Goal: Task Accomplishment & Management: Complete application form

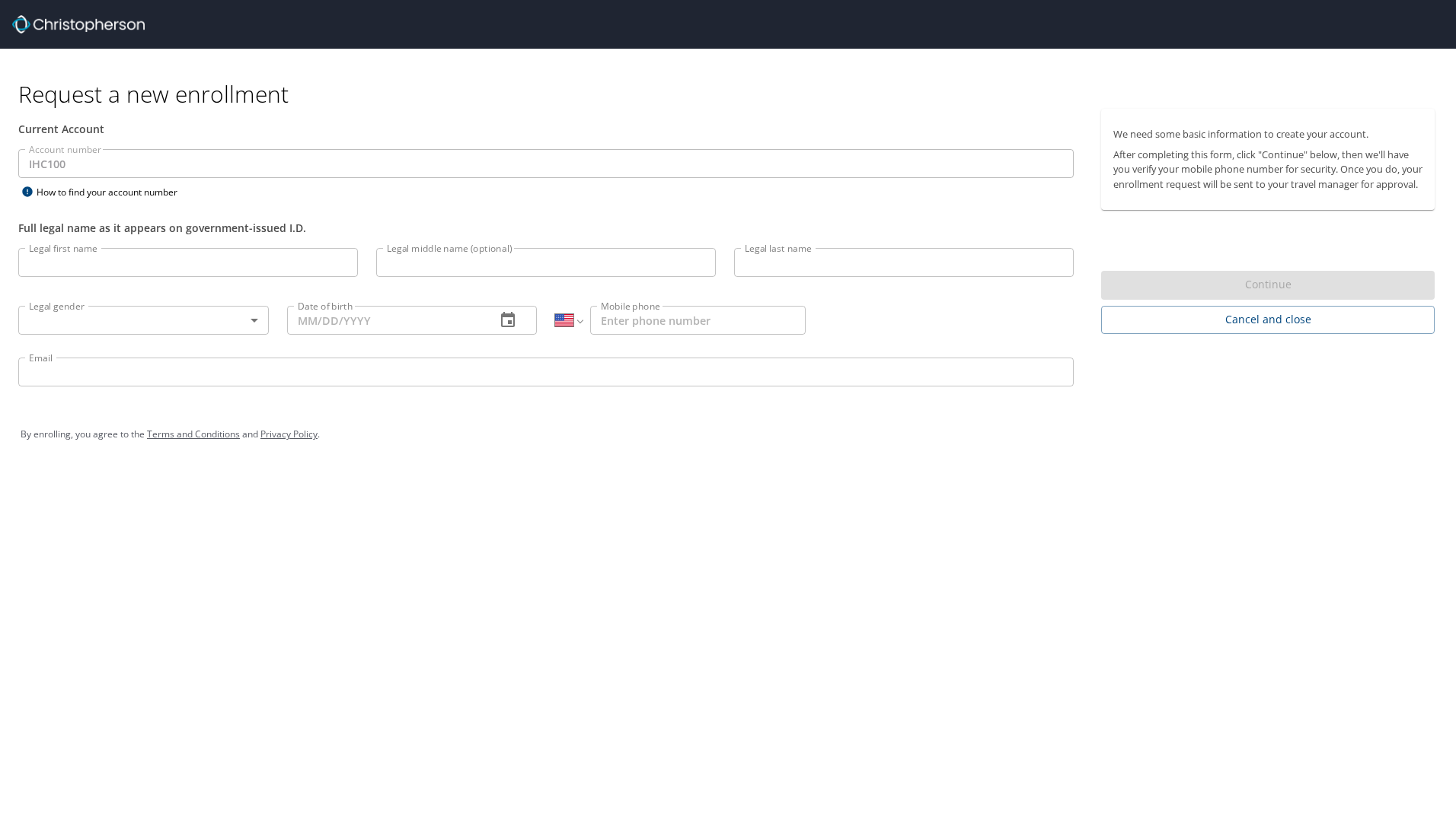
select select "US"
click at [500, 559] on div "Request a new enrollment Current Account Account number IHC100 Account number H…" at bounding box center [728, 408] width 1456 height 817
click at [85, 257] on input "Legal first name" at bounding box center [187, 263] width 339 height 29
type input "[PERSON_NAME]"
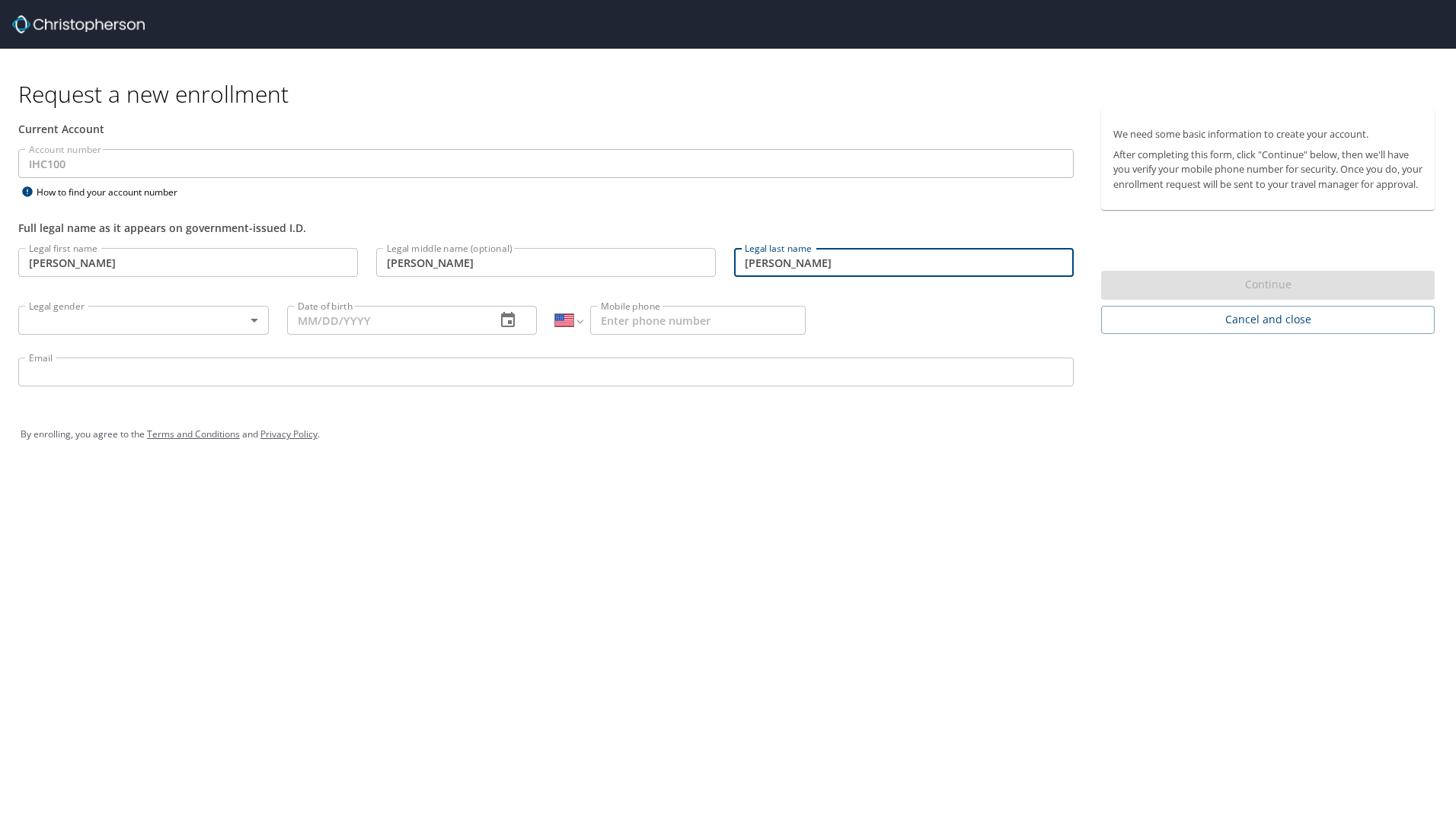
type input "[PERSON_NAME]"
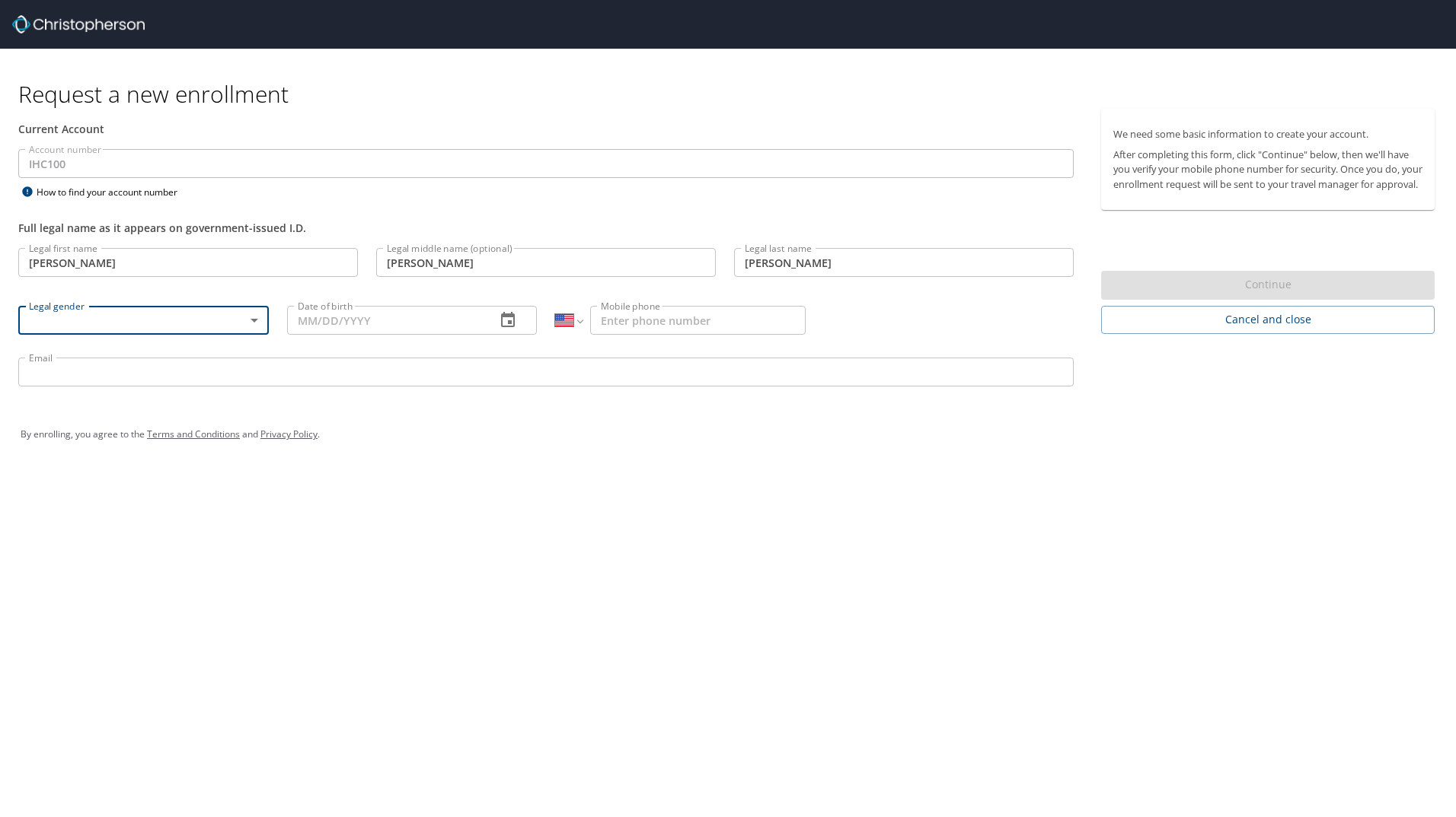
click at [249, 319] on body "Request a new enrollment Current Account Account number IHC100 Account number H…" at bounding box center [728, 408] width 1456 height 817
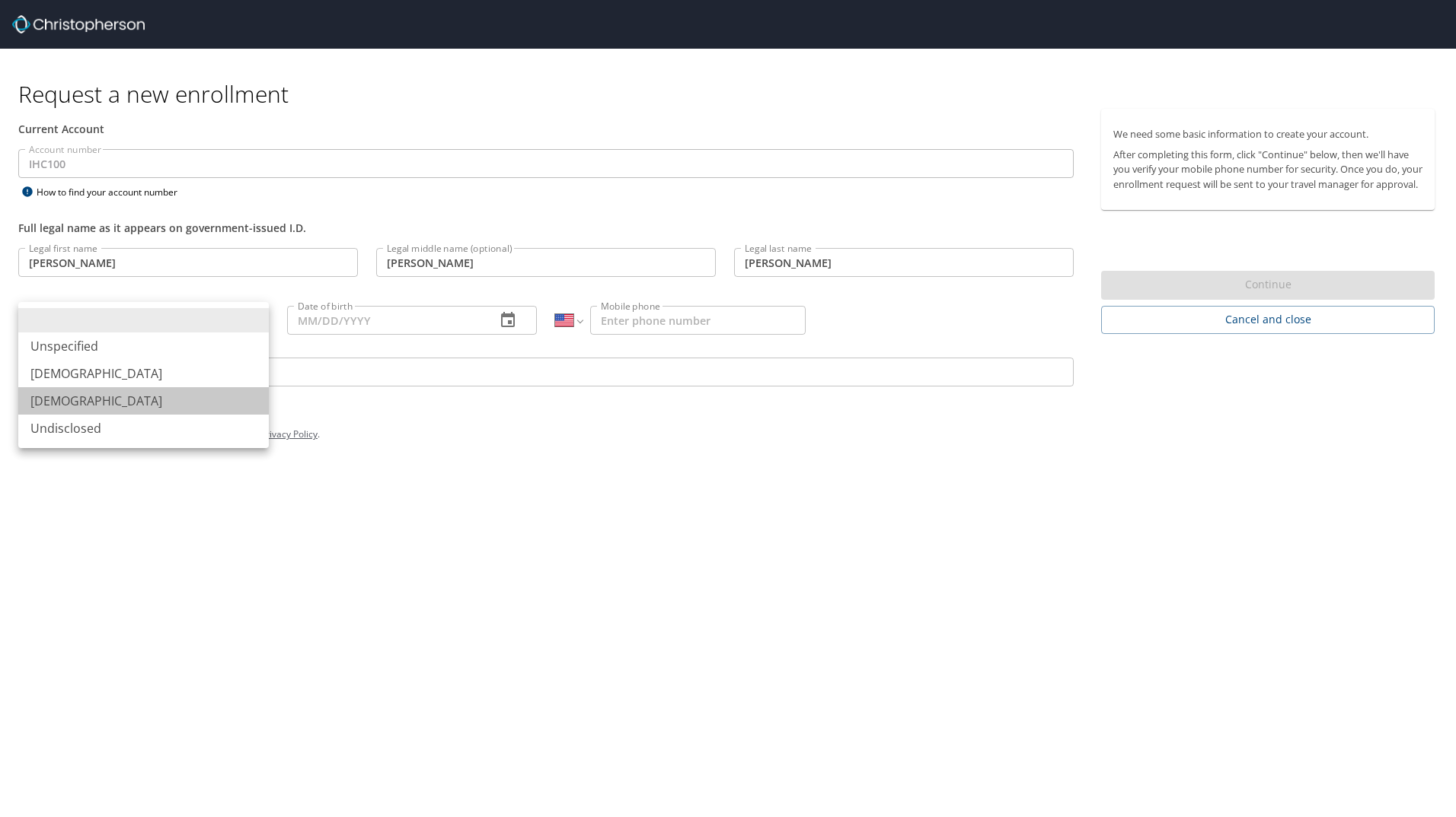
click at [155, 391] on li "[DEMOGRAPHIC_DATA]" at bounding box center [143, 401] width 251 height 28
type input "[DEMOGRAPHIC_DATA]"
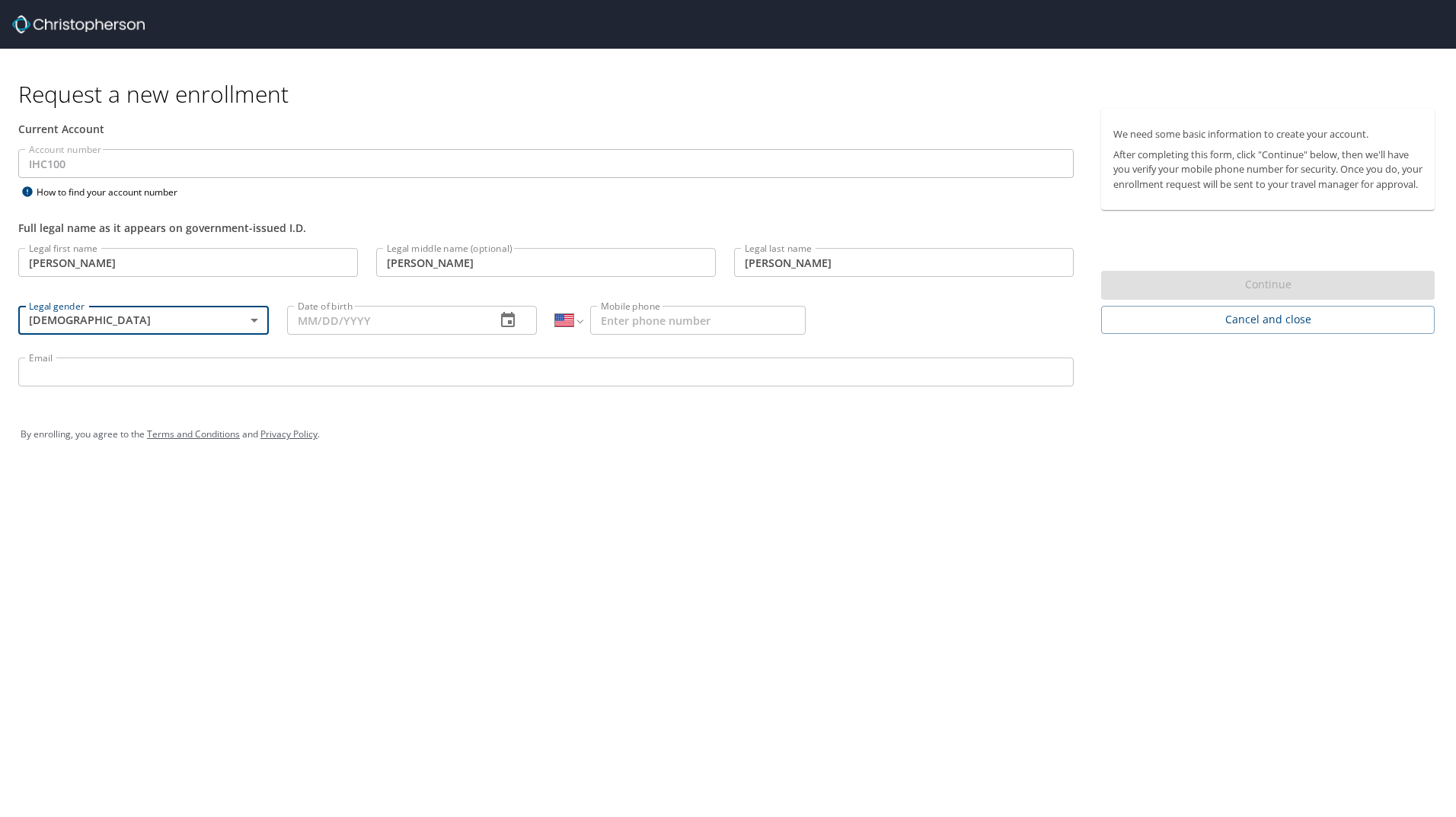
click at [456, 326] on input "Date of birth" at bounding box center [386, 320] width 197 height 29
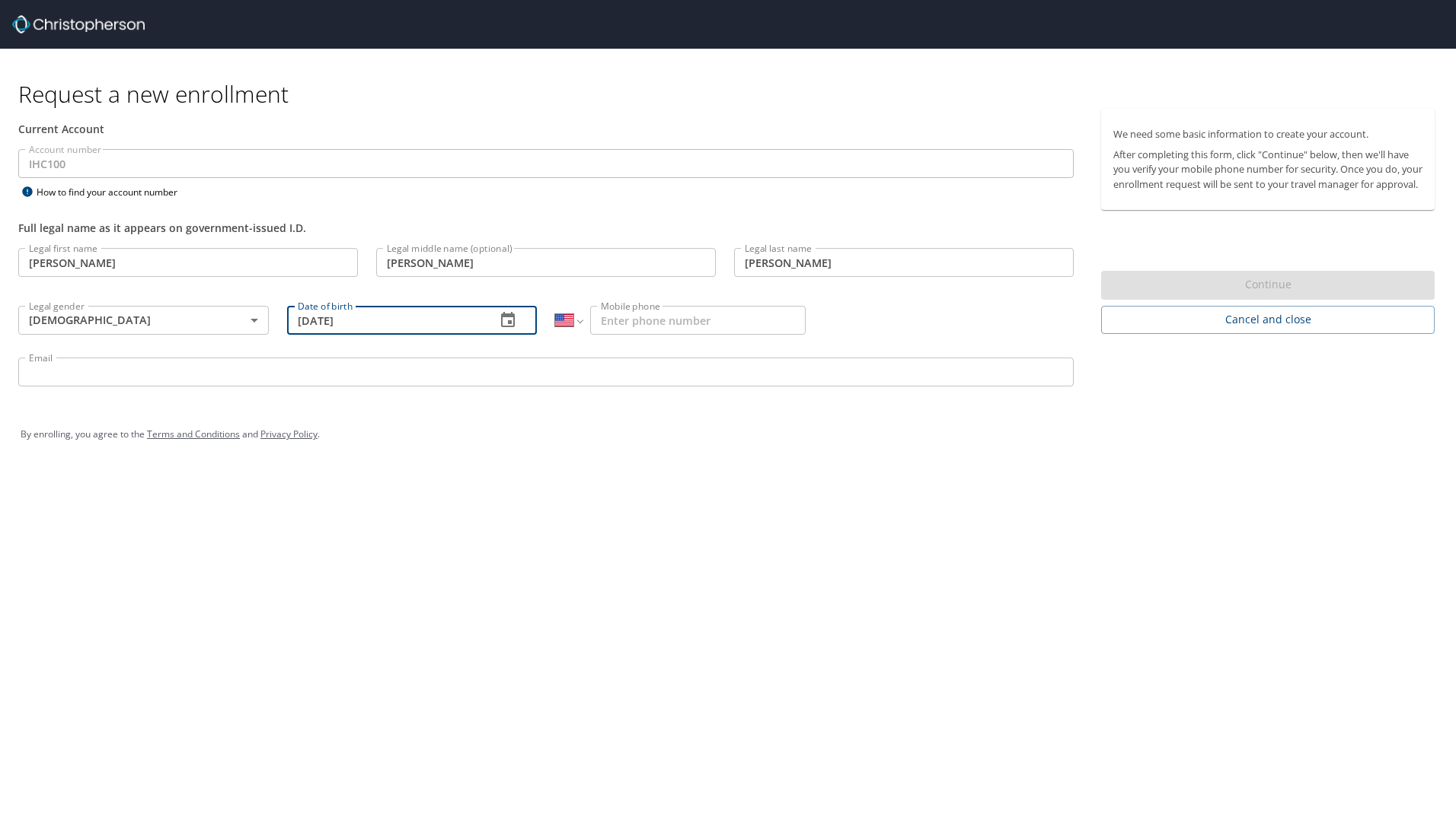
type input "[DATE]"
click at [716, 332] on input "Mobile phone" at bounding box center [697, 320] width 216 height 29
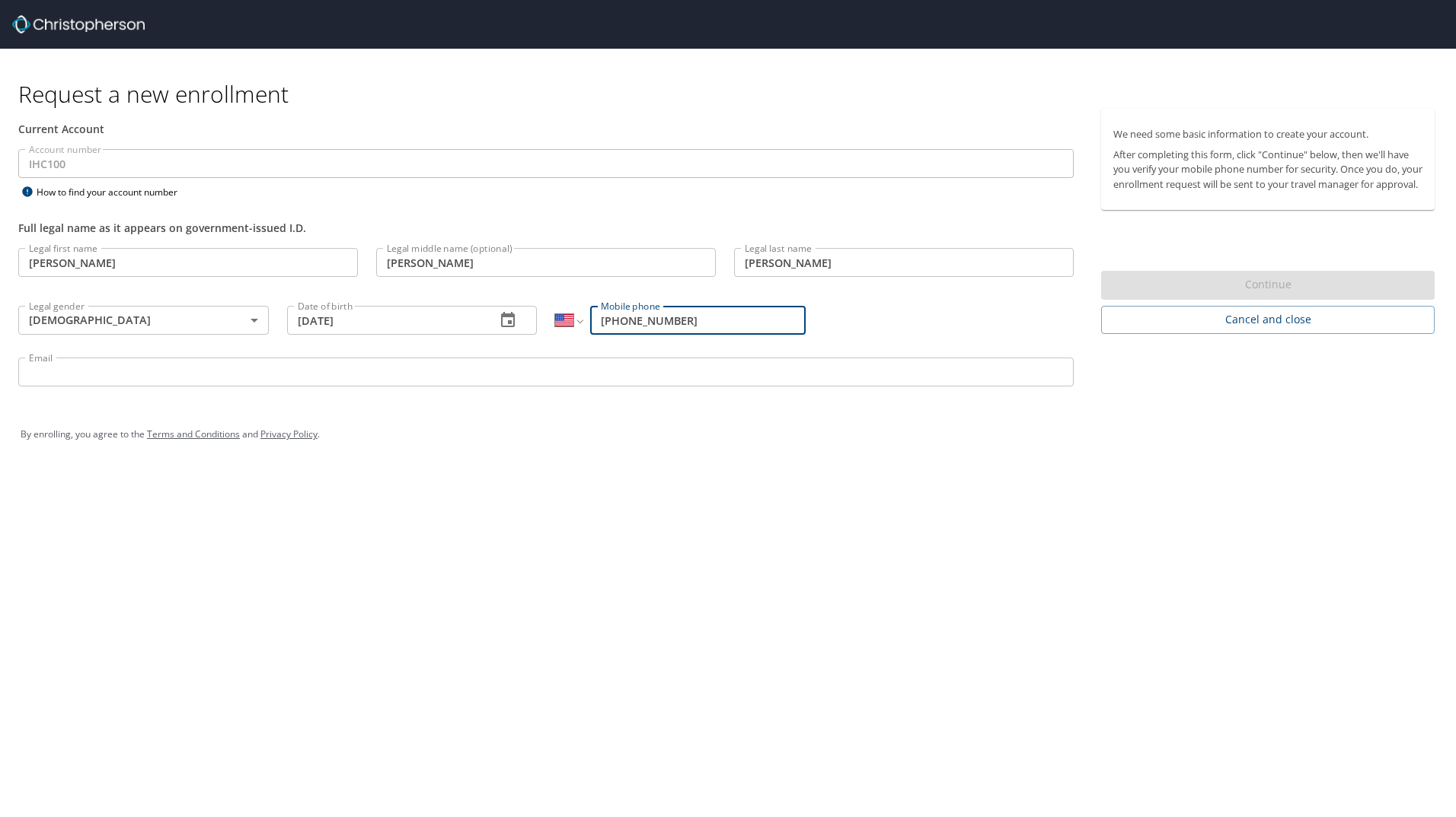
type input "[PHONE_NUMBER]"
click at [142, 374] on input "Email" at bounding box center [545, 372] width 1055 height 29
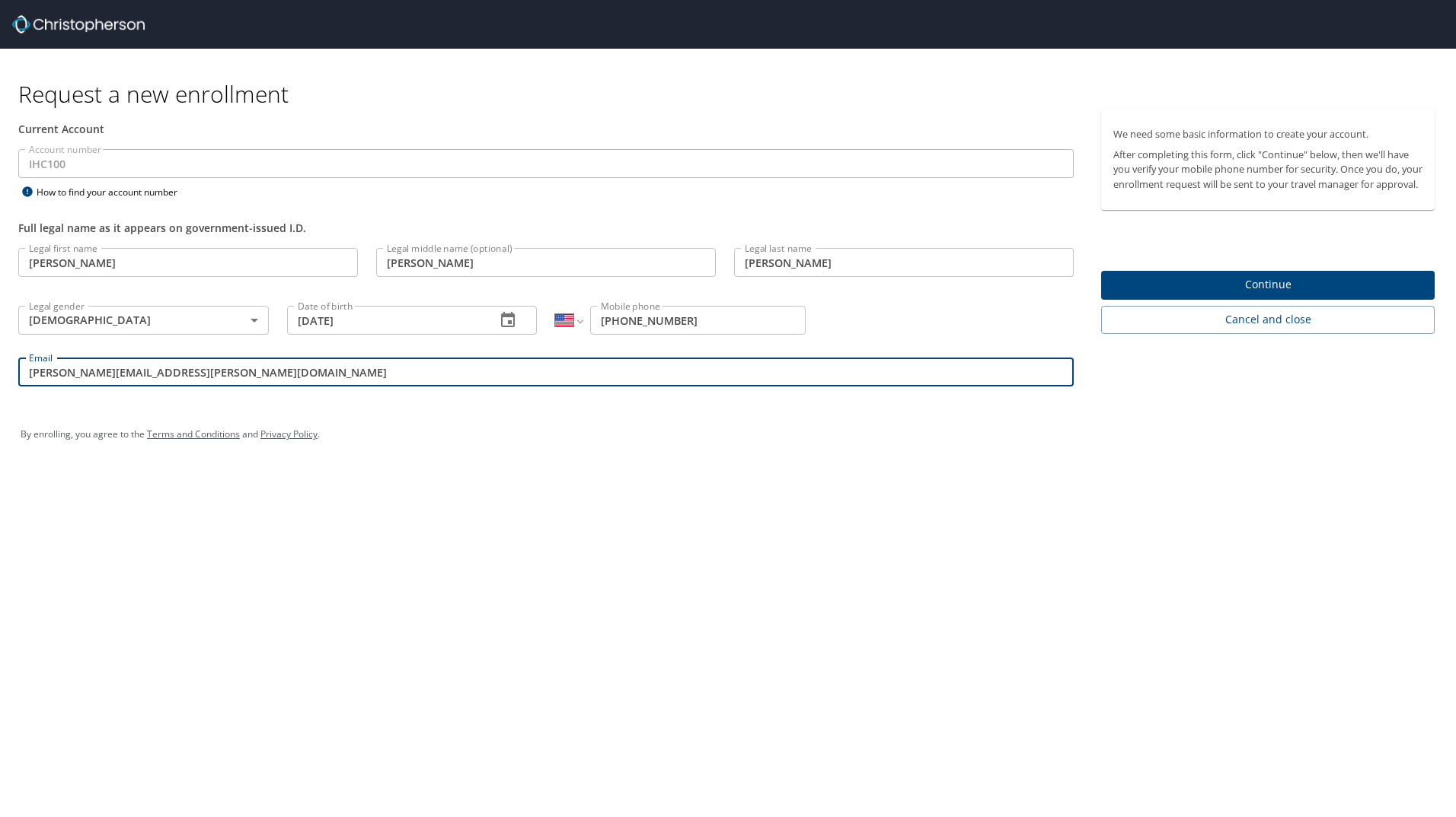
type input "[PERSON_NAME][EMAIL_ADDRESS][PERSON_NAME][DOMAIN_NAME]"
click at [1280, 301] on button "Continue" at bounding box center [1267, 285] width 333 height 30
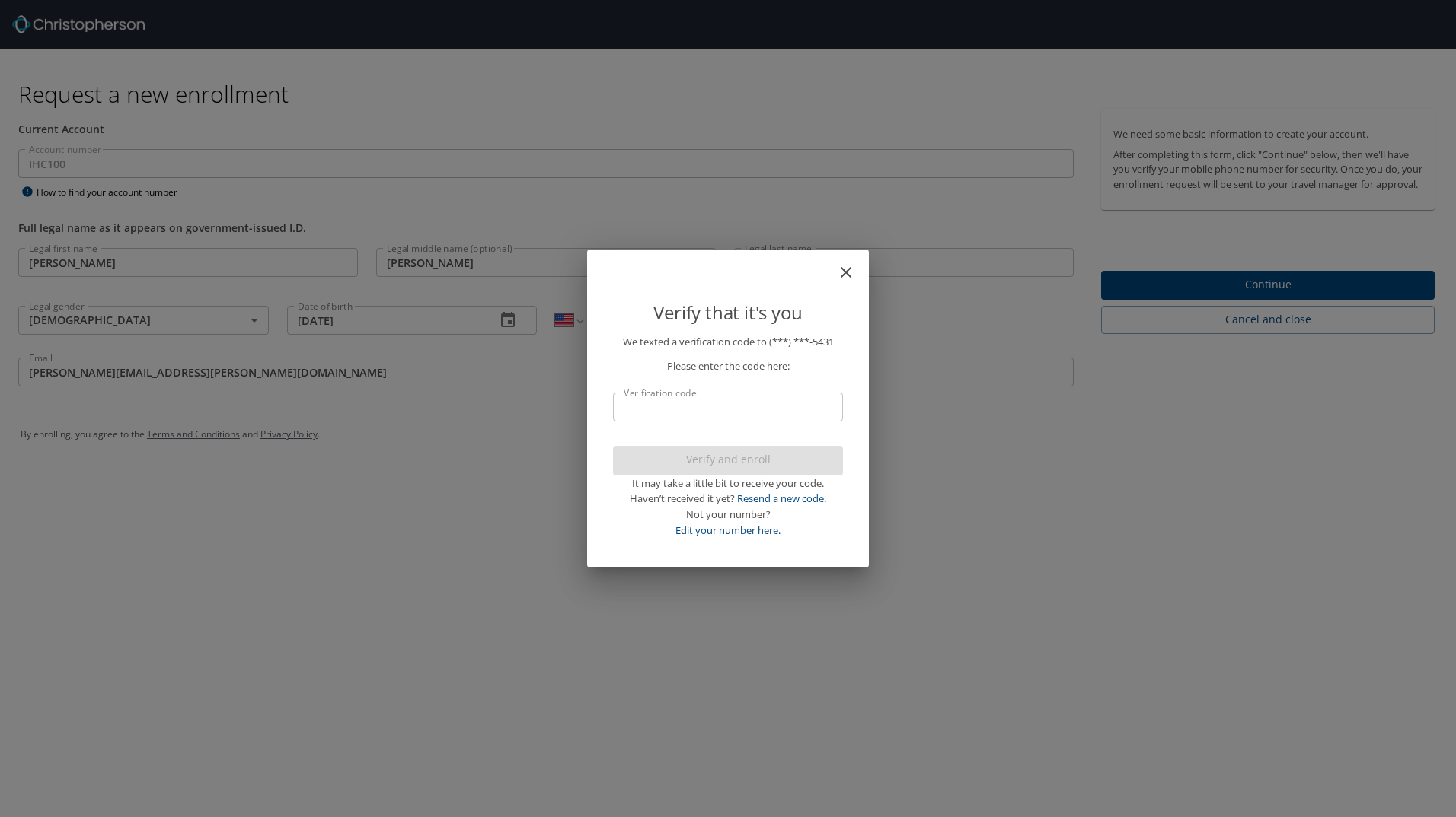
click at [702, 404] on input "Verification code" at bounding box center [727, 407] width 230 height 29
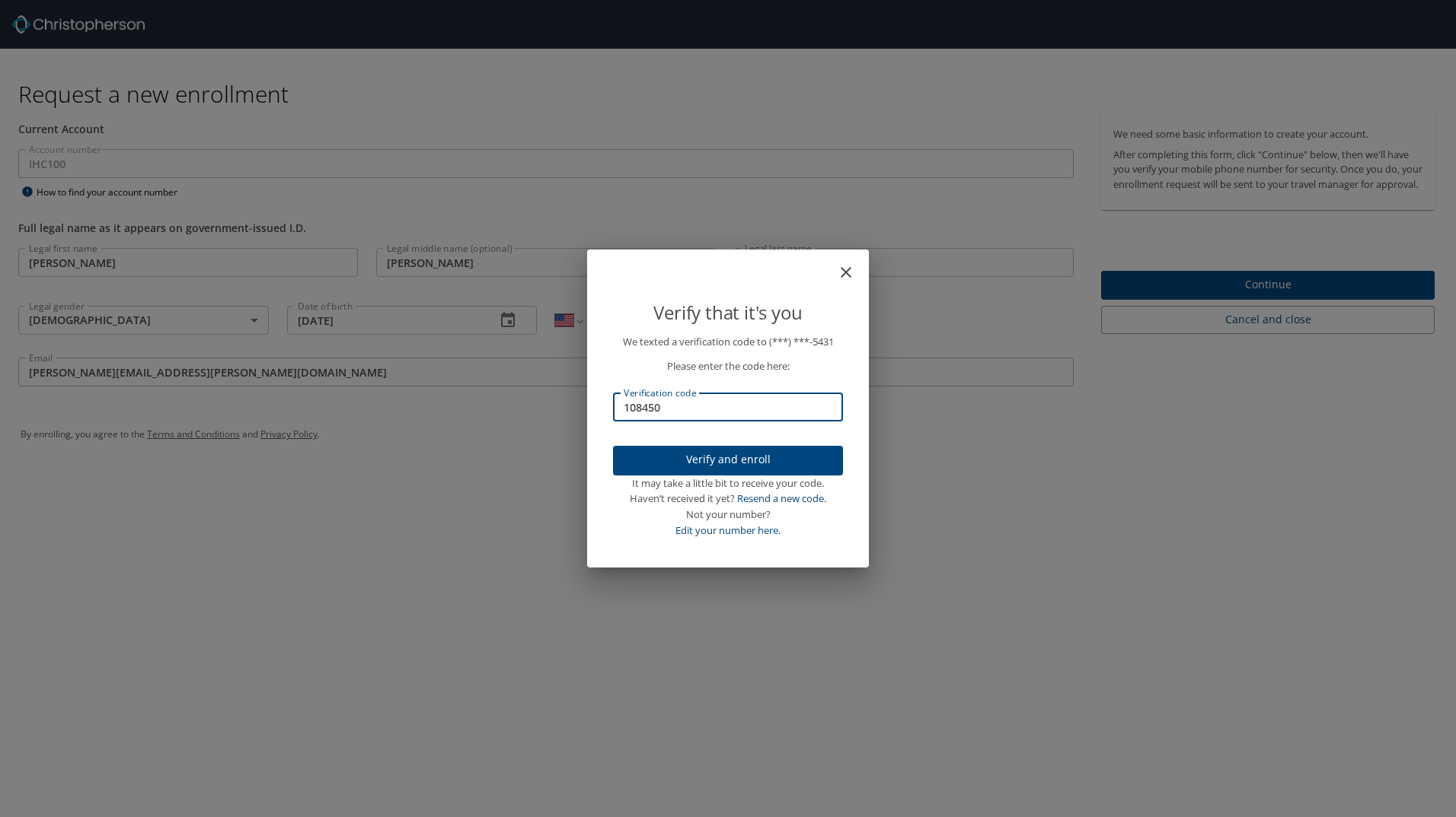
type input "108450"
click at [723, 466] on span "Verify and enroll" at bounding box center [727, 459] width 206 height 19
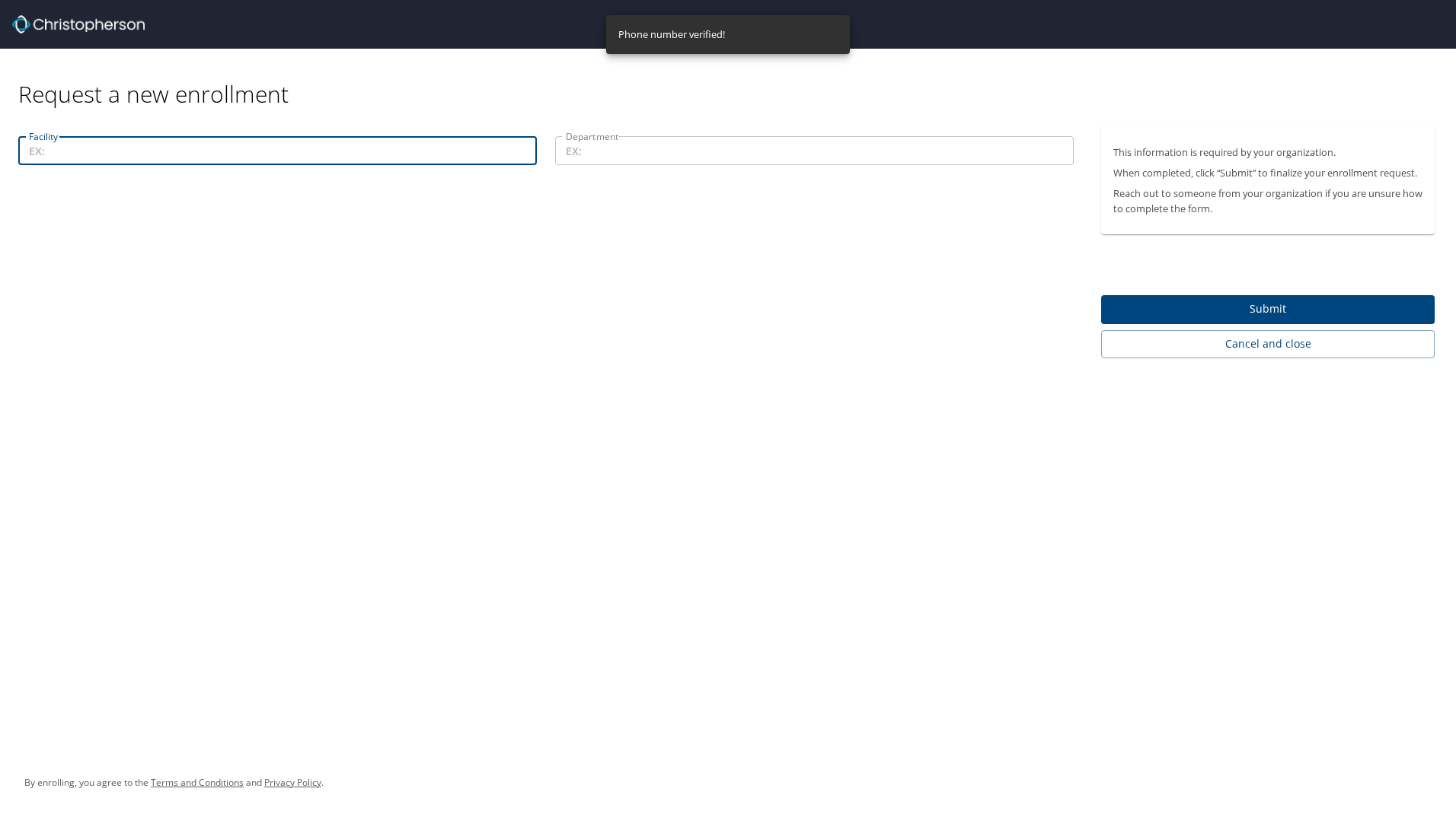
click at [393, 154] on input "Facility" at bounding box center [277, 151] width 518 height 29
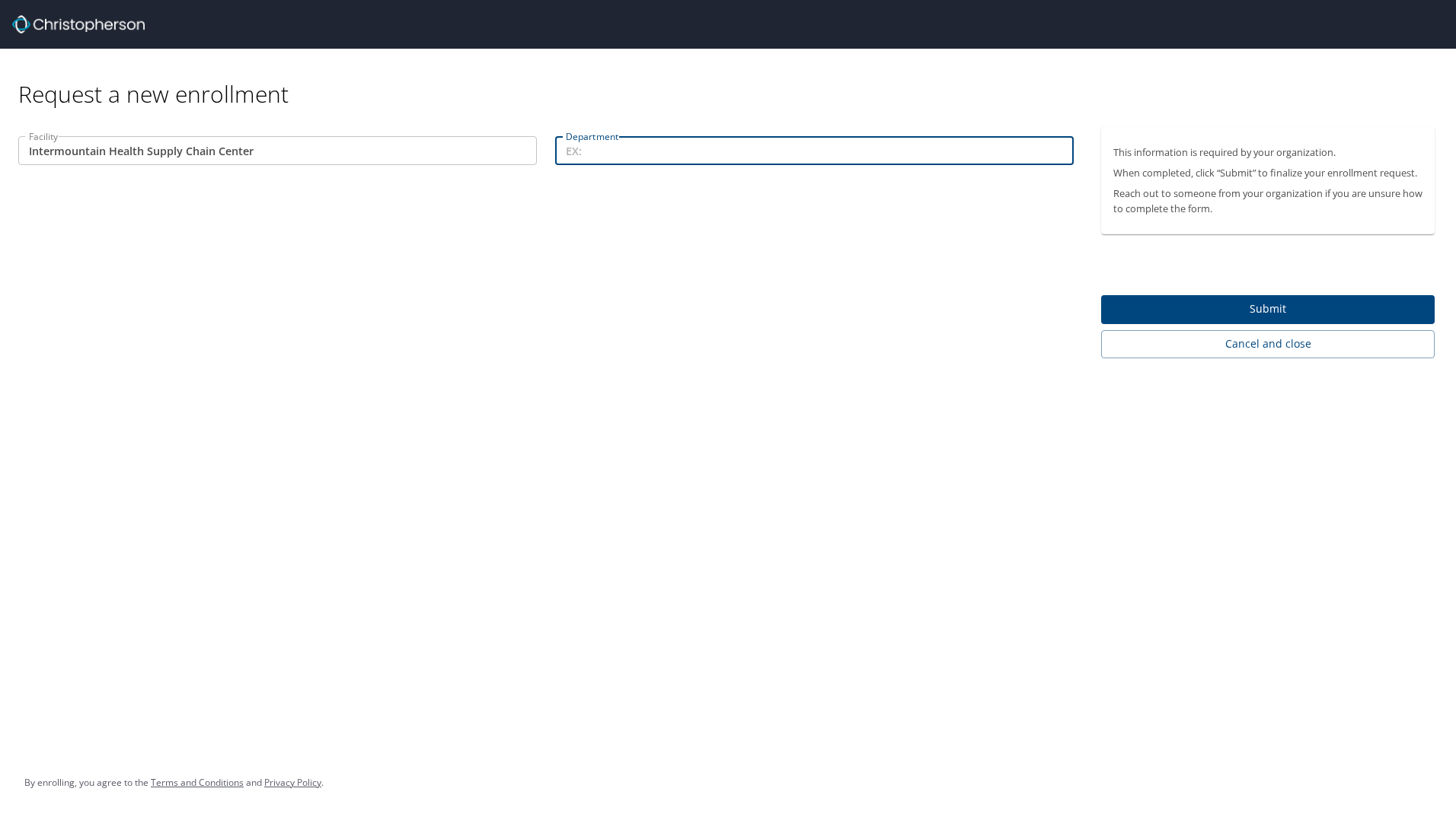
click at [649, 146] on input "Department" at bounding box center [813, 151] width 518 height 29
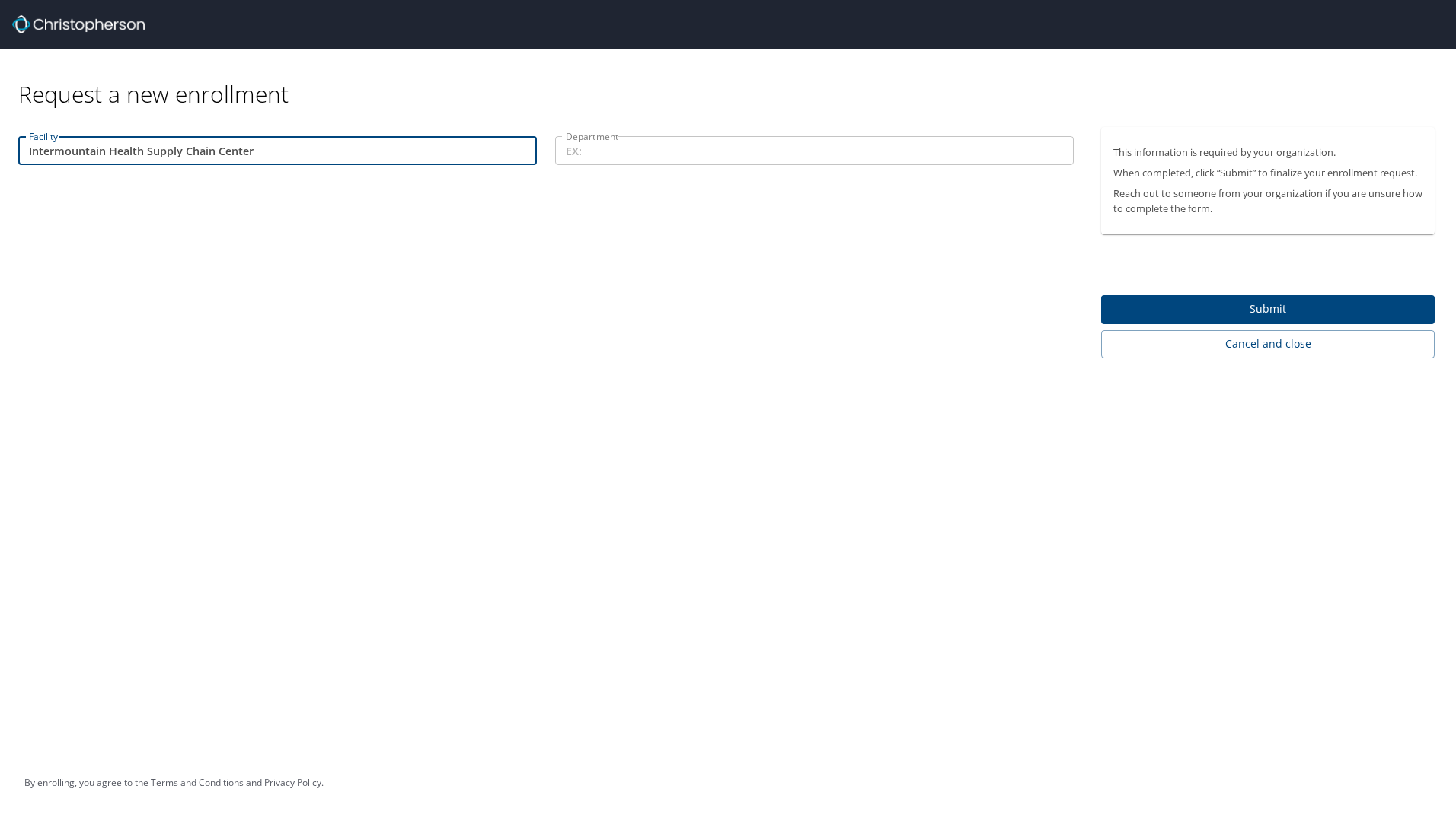
drag, startPoint x: 147, startPoint y: 155, endPoint x: 310, endPoint y: 163, distance: 163.2
click at [310, 163] on input "Intermountain Health Supply Chain Center" at bounding box center [277, 151] width 518 height 29
type input "Intermountain Health"
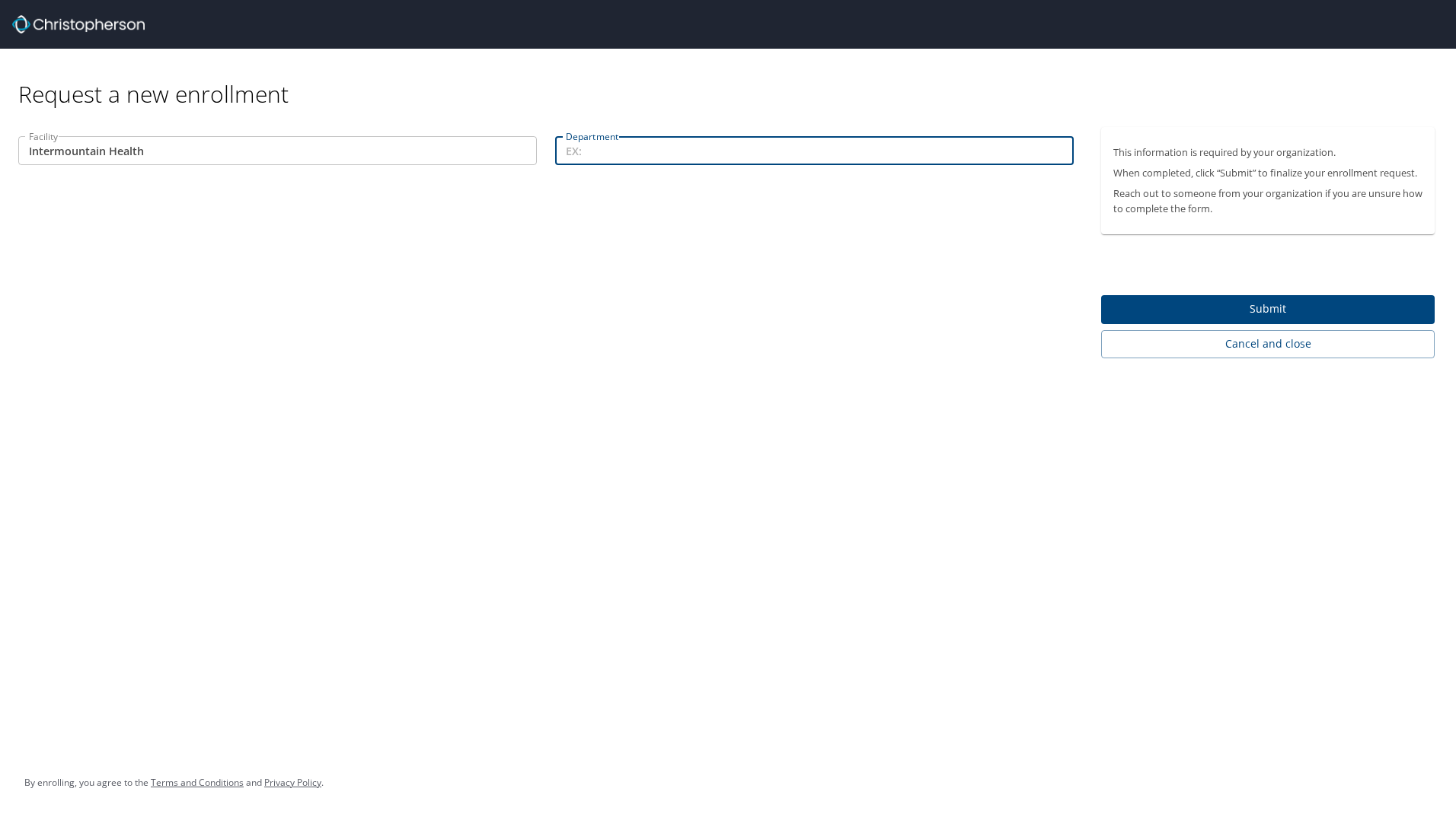
click at [630, 150] on input "Department" at bounding box center [813, 151] width 518 height 29
paste input "Supply Chain Center"
type input "Supply Chain Center"
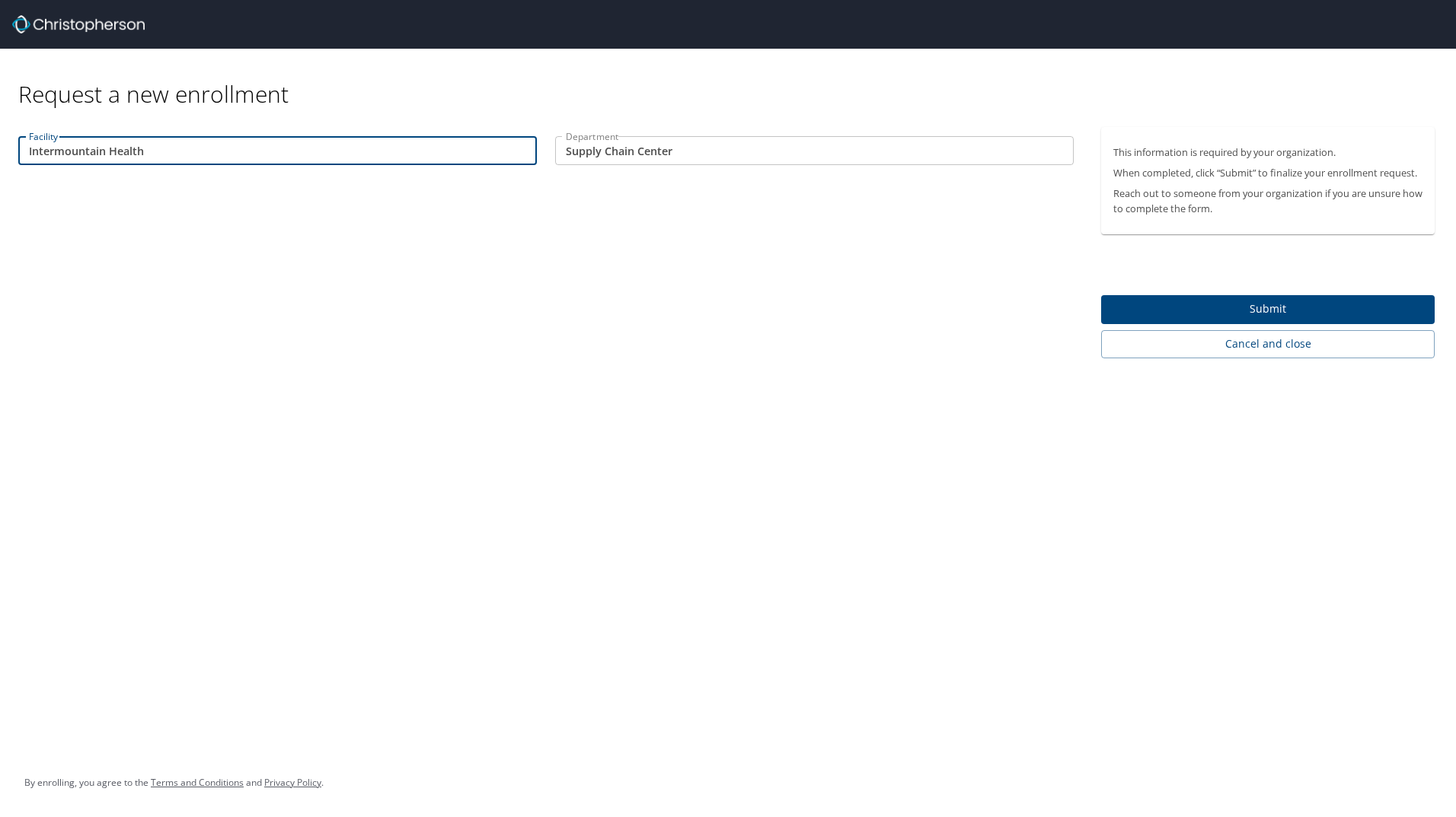
click at [231, 147] on input "Intermountain Health" at bounding box center [277, 151] width 518 height 29
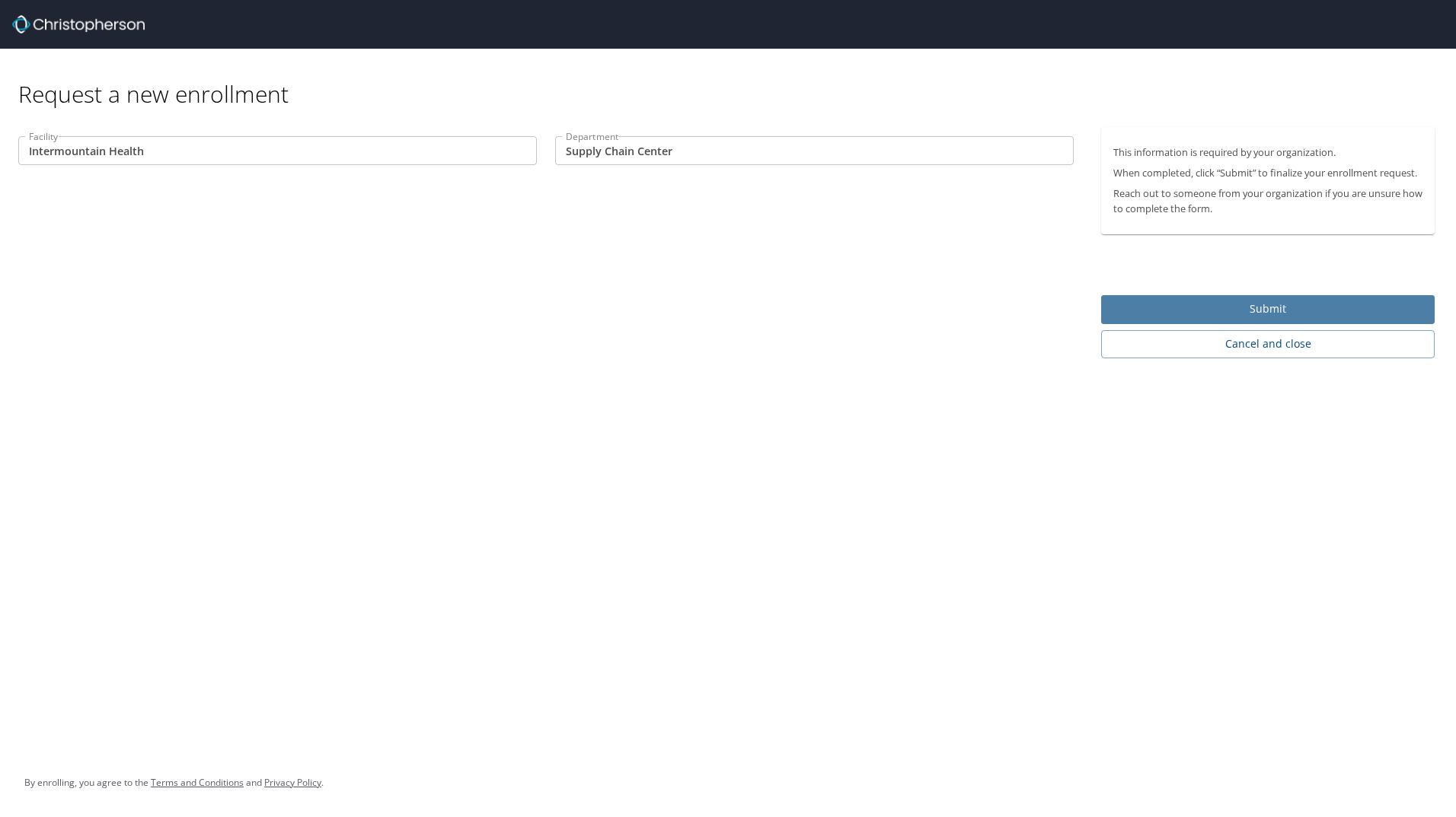
click at [1250, 306] on span "Submit" at bounding box center [1267, 309] width 309 height 19
